Goal: Find specific page/section: Find specific page/section

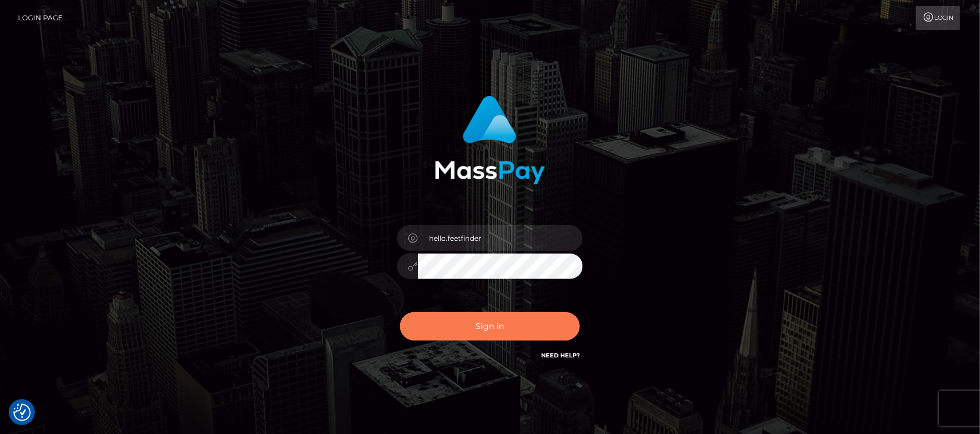
click at [520, 323] on button "Sign in" at bounding box center [490, 326] width 180 height 28
type input "hello.feetfinder"
click at [514, 326] on button "Sign in" at bounding box center [490, 326] width 180 height 28
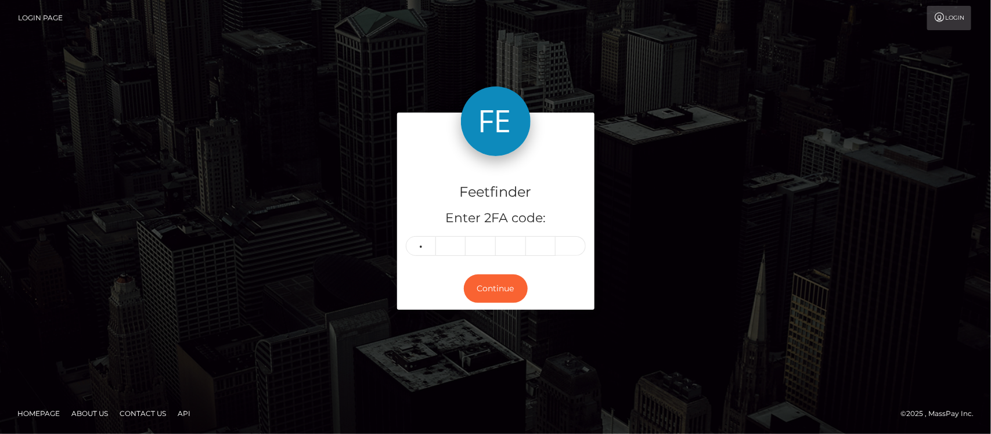
type input "4"
type input "5"
type input "6"
type input "1"
type input "9"
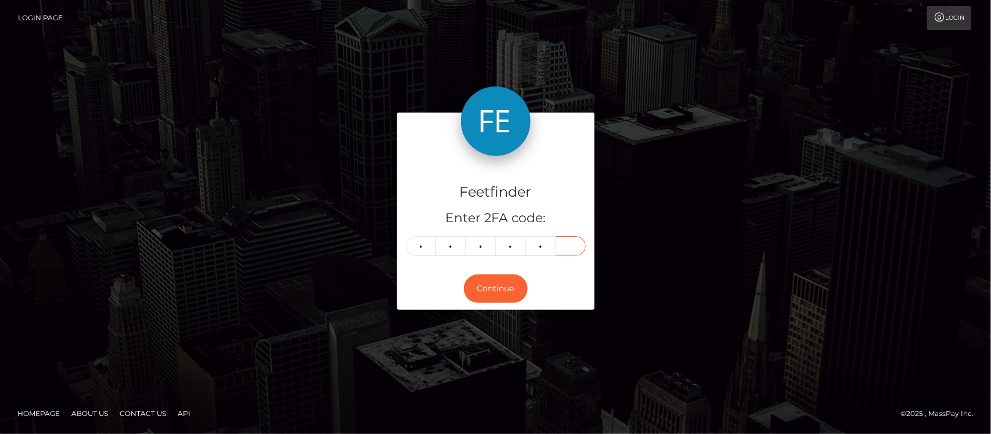
type input "2"
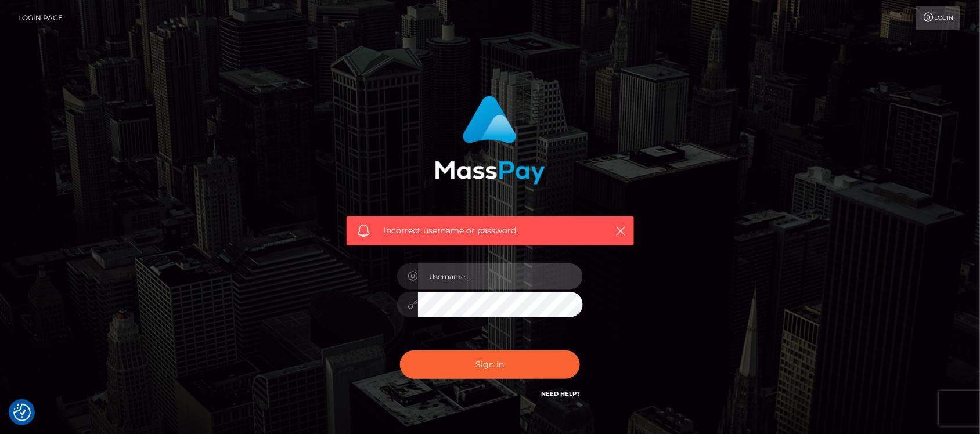
type input "hello.feetfinder"
drag, startPoint x: 481, startPoint y: 273, endPoint x: 515, endPoint y: 279, distance: 34.9
click at [485, 273] on input "hello.feetfinder" at bounding box center [500, 277] width 165 height 26
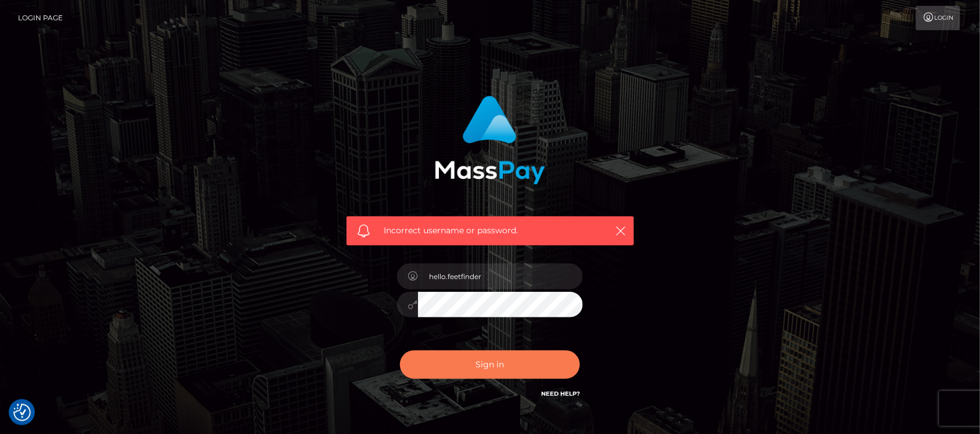
click at [474, 369] on button "Sign in" at bounding box center [490, 365] width 180 height 28
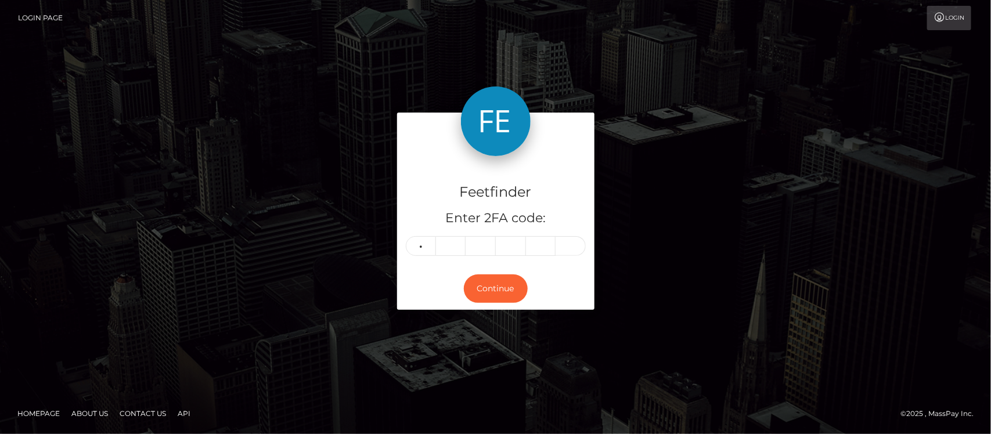
type input "7"
type input "2"
type input "9"
type input "1"
type input "9"
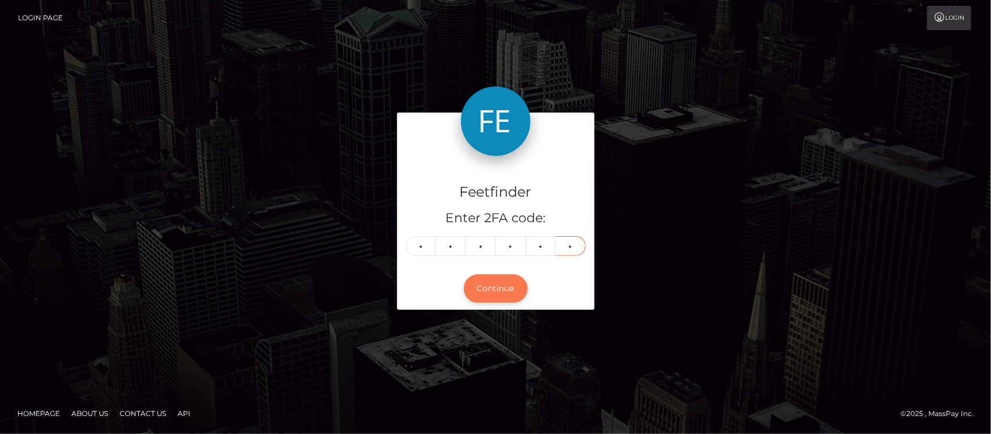
type input "2"
click at [510, 297] on button "Continue" at bounding box center [496, 289] width 64 height 28
click at [489, 291] on button "Continue" at bounding box center [496, 289] width 64 height 28
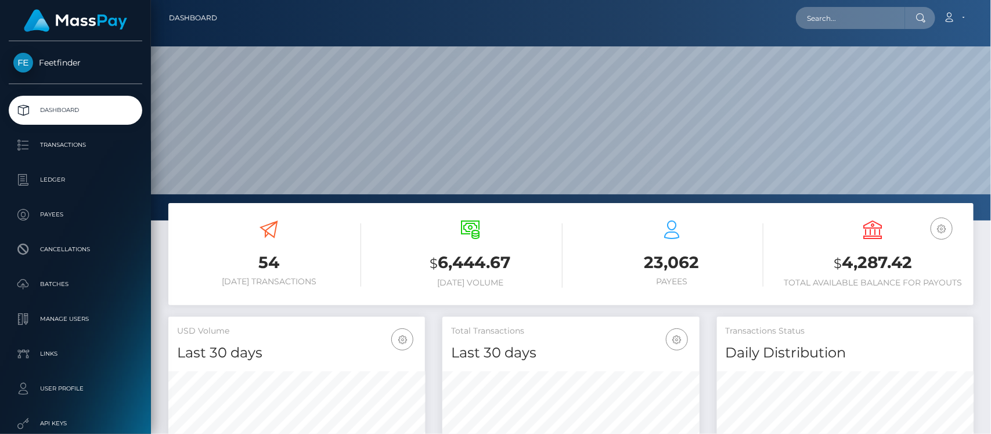
scroll to position [205, 257]
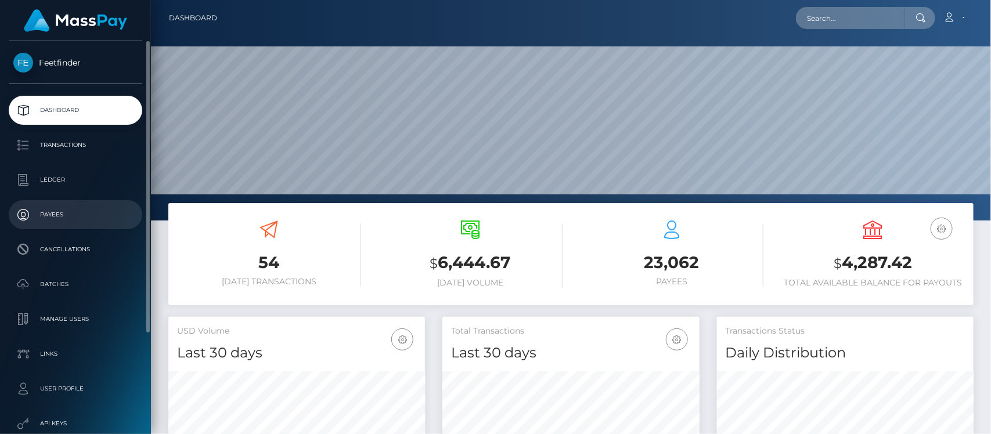
click at [60, 211] on p "Payees" at bounding box center [75, 214] width 124 height 17
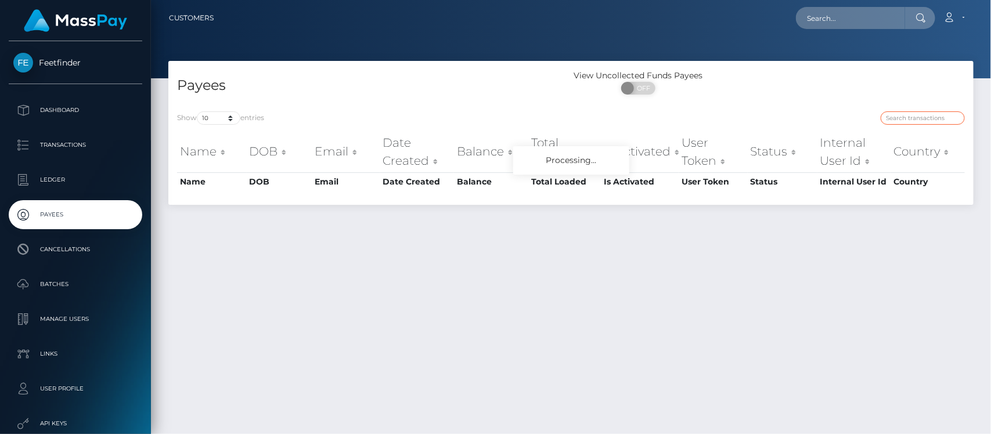
click at [925, 116] on input "search" at bounding box center [923, 117] width 84 height 13
paste input "ecf96fdd-60a0-11f0-b1fb-02a8c2768cb9"
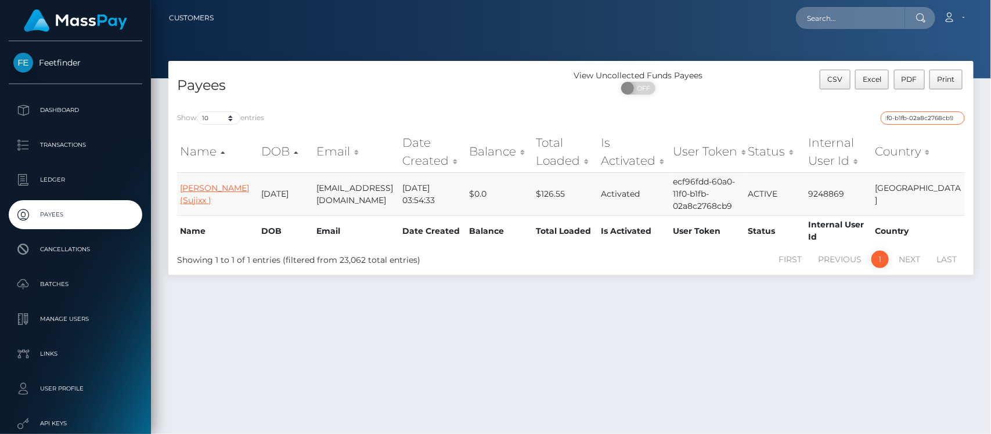
type input "ecf96fdd-60a0-11f0-b1fb-02a8c2768cb9"
click at [196, 189] on link "[PERSON_NAME] (Sujixx )" at bounding box center [214, 194] width 69 height 23
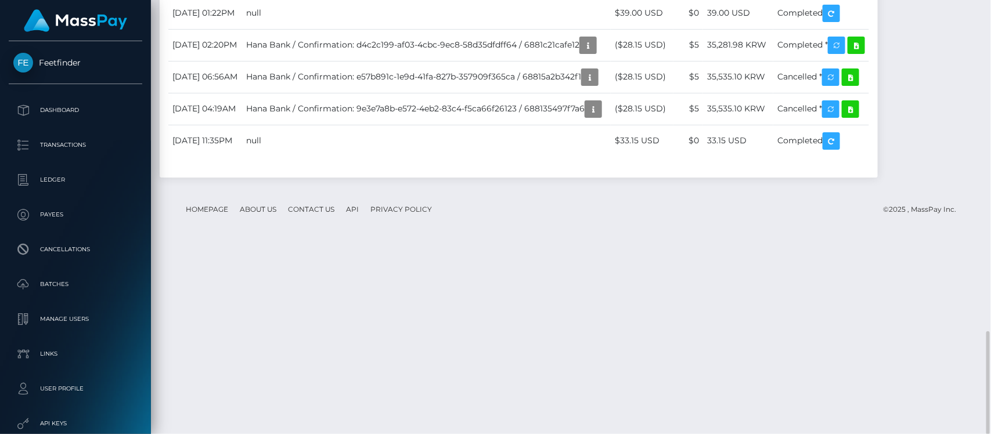
scroll to position [139, 257]
